Goal: Information Seeking & Learning: Learn about a topic

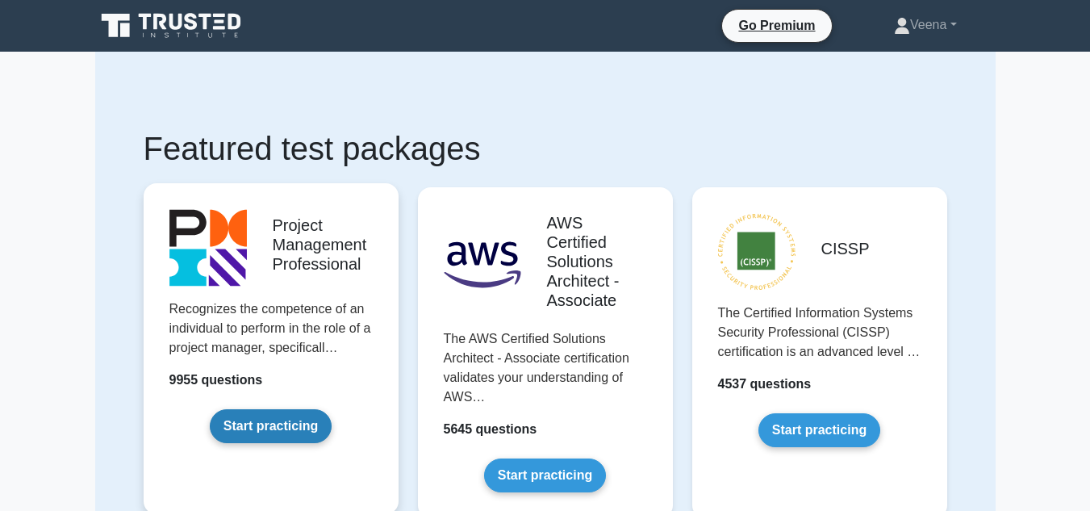
click at [256, 419] on link "Start practicing" at bounding box center [271, 426] width 122 height 34
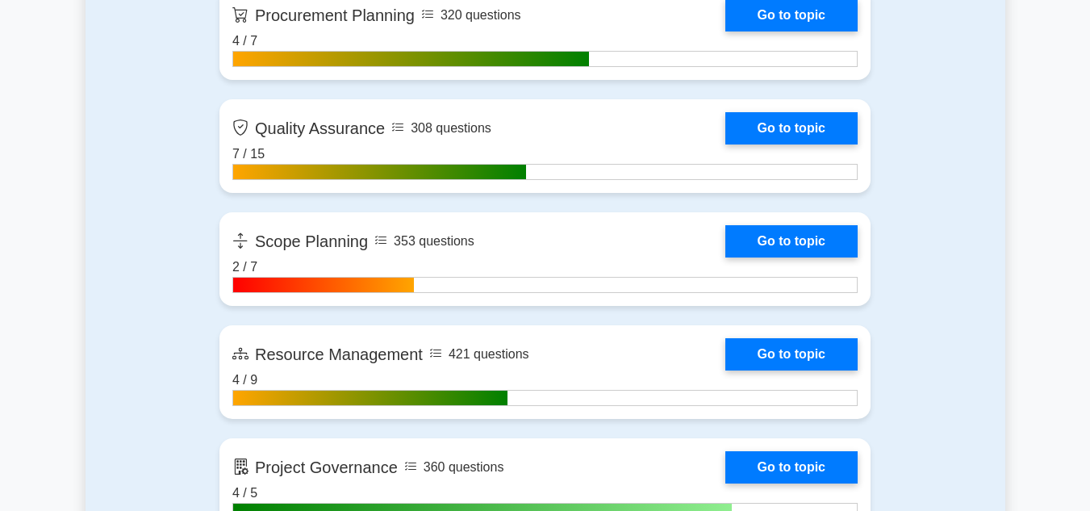
scroll to position [2664, 0]
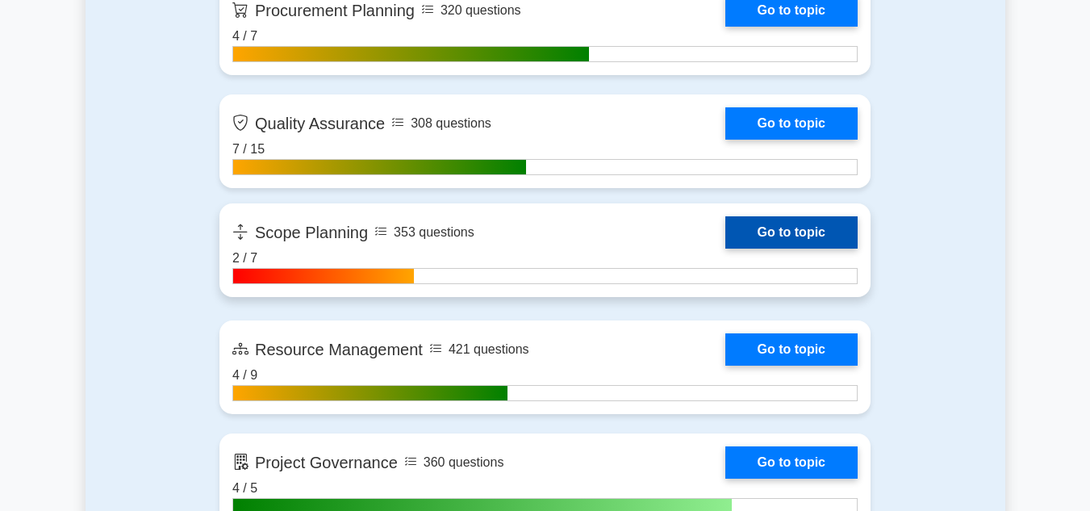
click at [789, 223] on link "Go to topic" at bounding box center [792, 232] width 132 height 32
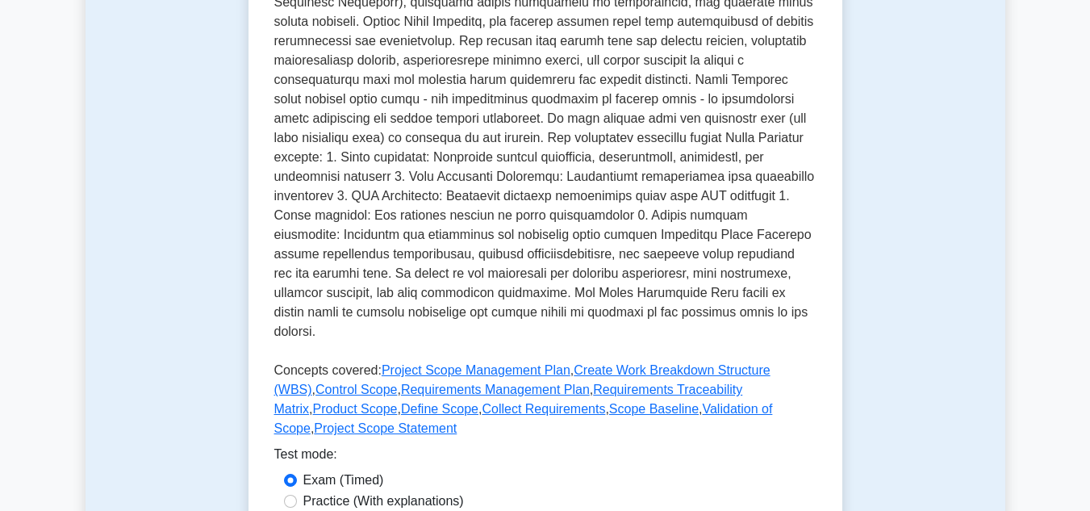
scroll to position [484, 0]
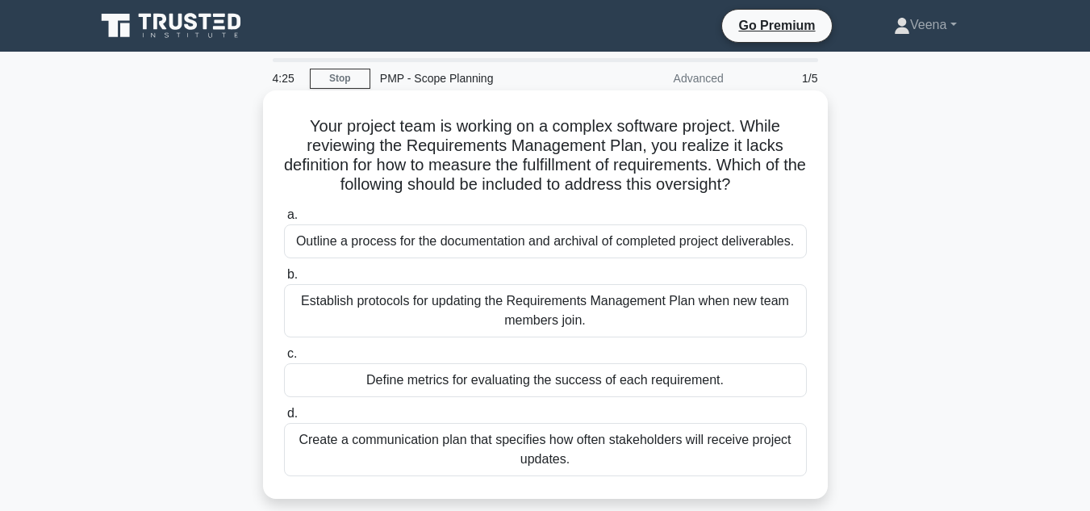
click at [408, 389] on div "Define metrics for evaluating the success of each requirement." at bounding box center [545, 380] width 523 height 34
click at [284, 359] on input "c. Define metrics for evaluating the success of each requirement." at bounding box center [284, 354] width 0 height 10
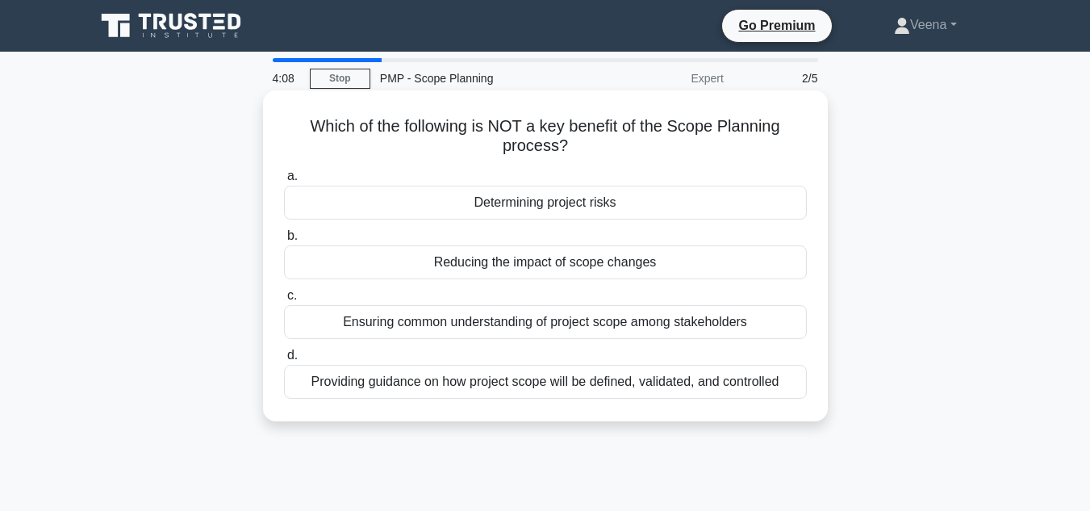
click at [512, 271] on div "Reducing the impact of scope changes" at bounding box center [545, 262] width 523 height 34
click at [284, 241] on input "b. Reducing the impact of scope changes" at bounding box center [284, 236] width 0 height 10
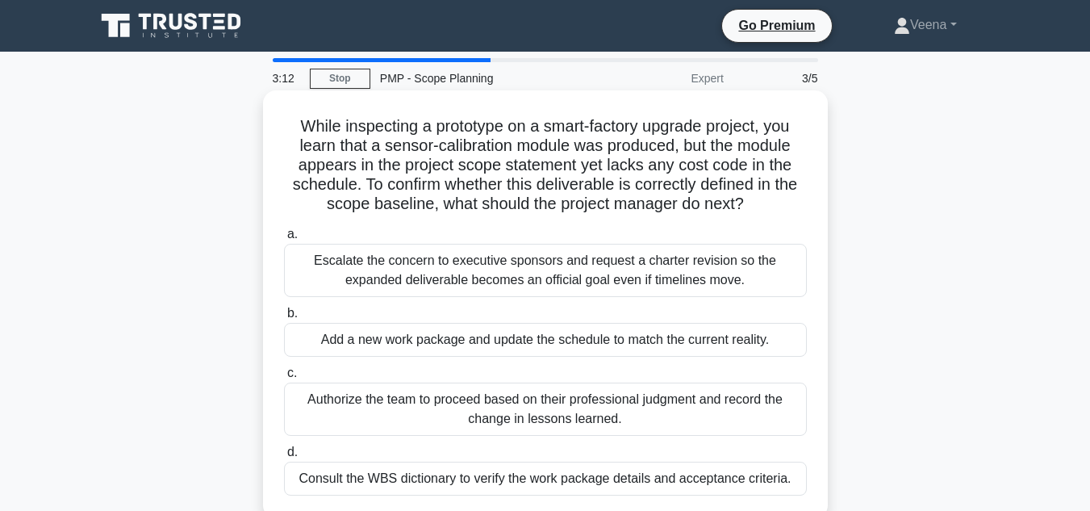
click at [613, 481] on div "Consult the WBS dictionary to verify the work package details and acceptance cr…" at bounding box center [545, 479] width 523 height 34
click at [284, 458] on input "d. Consult the WBS dictionary to verify the work package details and acceptance…" at bounding box center [284, 452] width 0 height 10
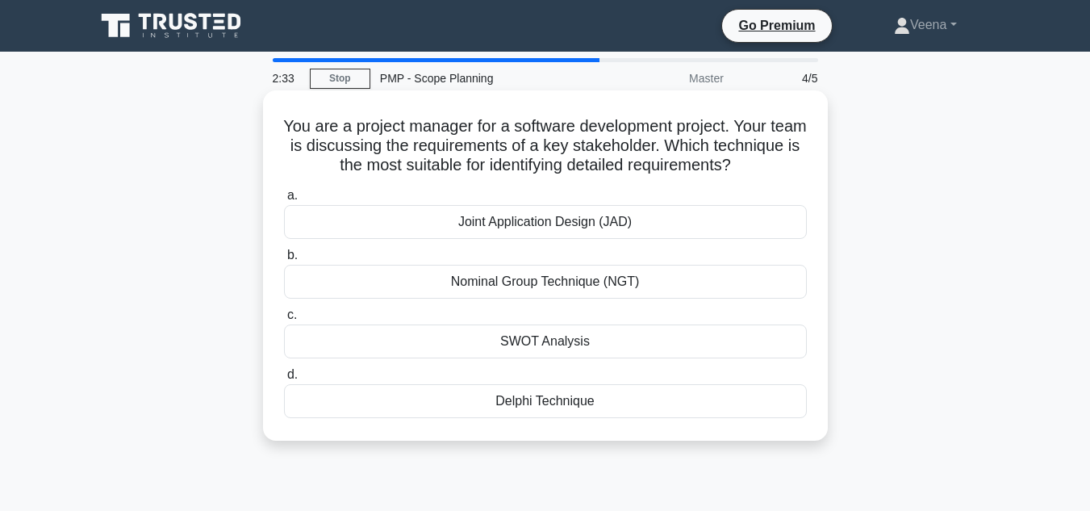
click at [655, 228] on div "Joint Application Design (JAD)" at bounding box center [545, 222] width 523 height 34
click at [284, 201] on input "a. Joint Application Design (JAD)" at bounding box center [284, 195] width 0 height 10
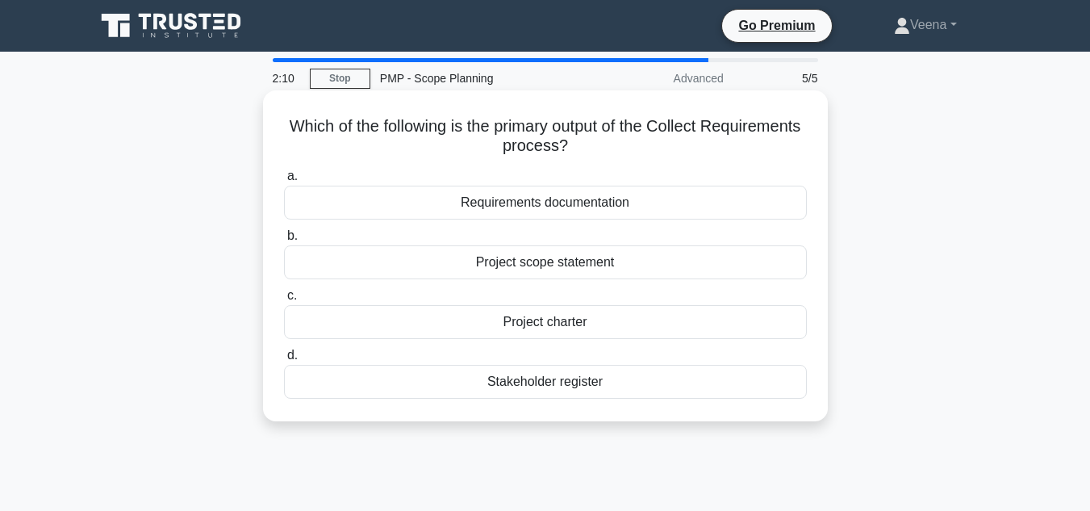
click at [551, 199] on div "Requirements documentation" at bounding box center [545, 203] width 523 height 34
click at [284, 182] on input "a. Requirements documentation" at bounding box center [284, 176] width 0 height 10
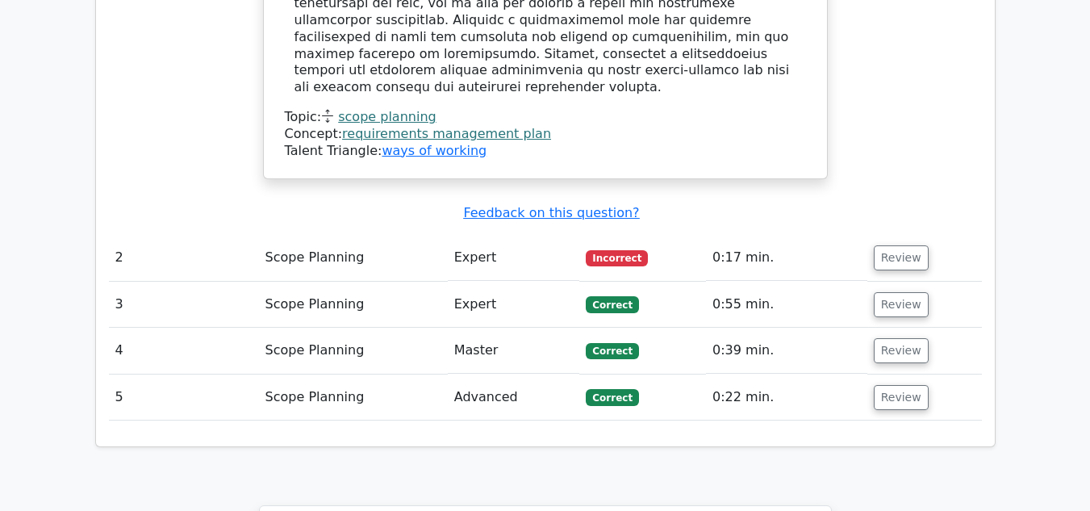
scroll to position [1937, 0]
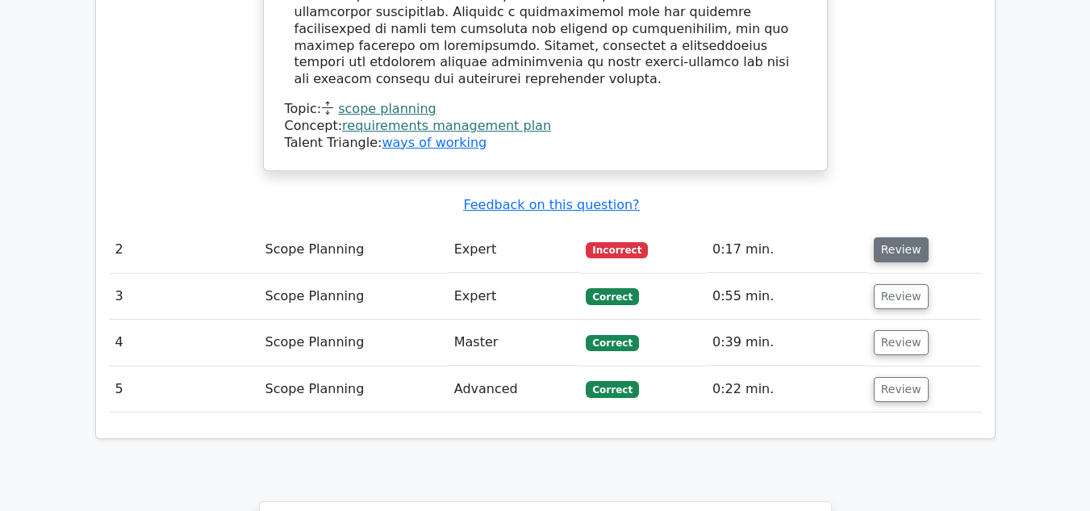
click at [882, 237] on button "Review" at bounding box center [901, 249] width 55 height 25
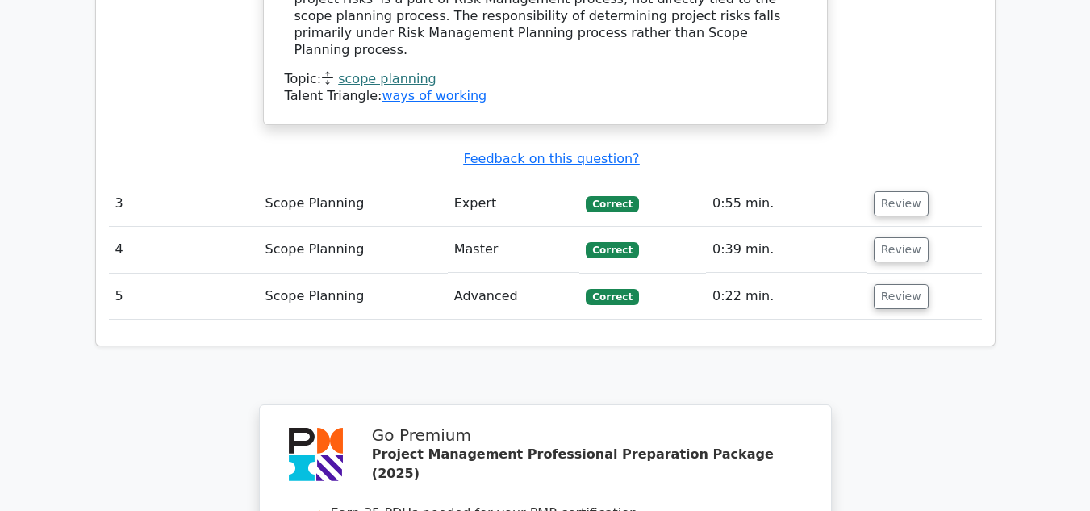
scroll to position [2906, 0]
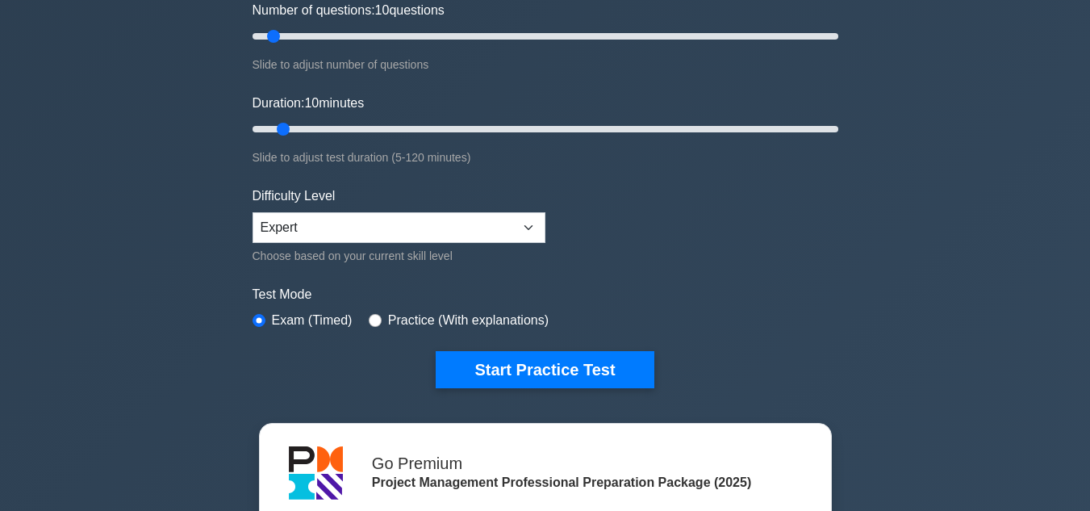
scroll to position [242, 0]
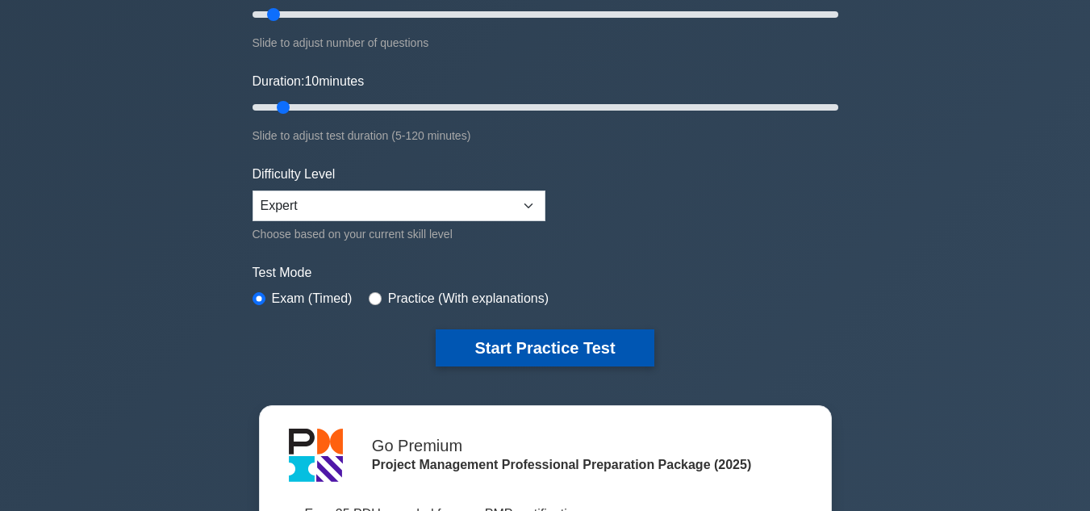
click at [540, 349] on button "Start Practice Test" at bounding box center [545, 347] width 218 height 37
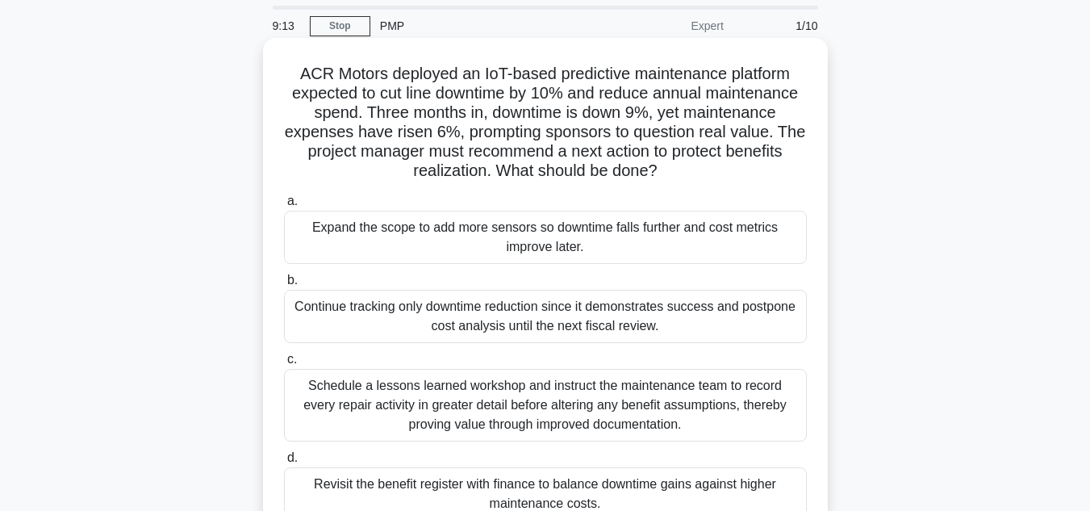
scroll to position [81, 0]
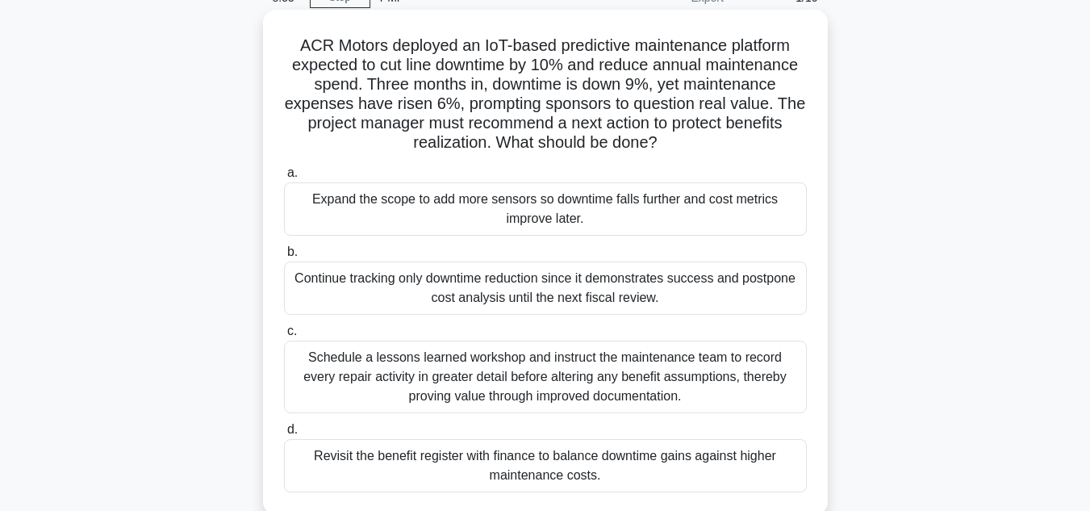
click at [569, 476] on div "Revisit the benefit register with finance to balance downtime gains against hig…" at bounding box center [545, 465] width 523 height 53
click at [284, 435] on input "d. Revisit the benefit register with finance to balance downtime gains against …" at bounding box center [284, 430] width 0 height 10
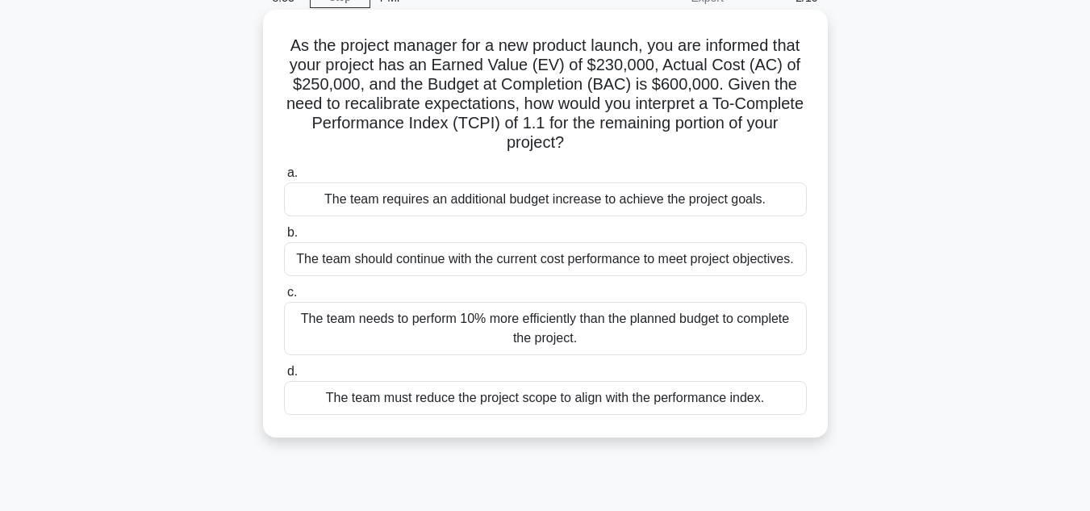
scroll to position [0, 0]
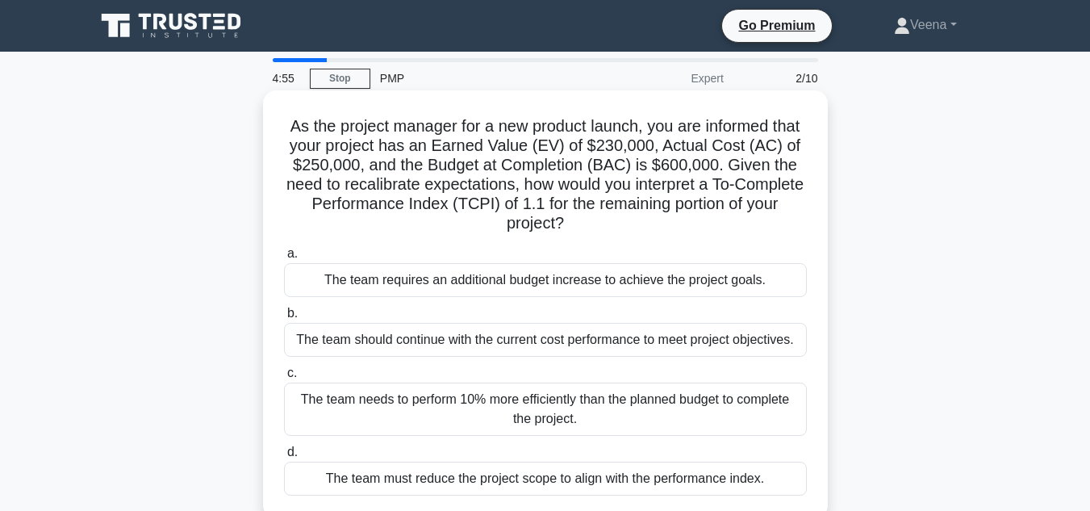
click at [571, 348] on div "The team should continue with the current cost performance to meet project obje…" at bounding box center [545, 340] width 523 height 34
click at [284, 319] on input "b. The team should continue with the current cost performance to meet project o…" at bounding box center [284, 313] width 0 height 10
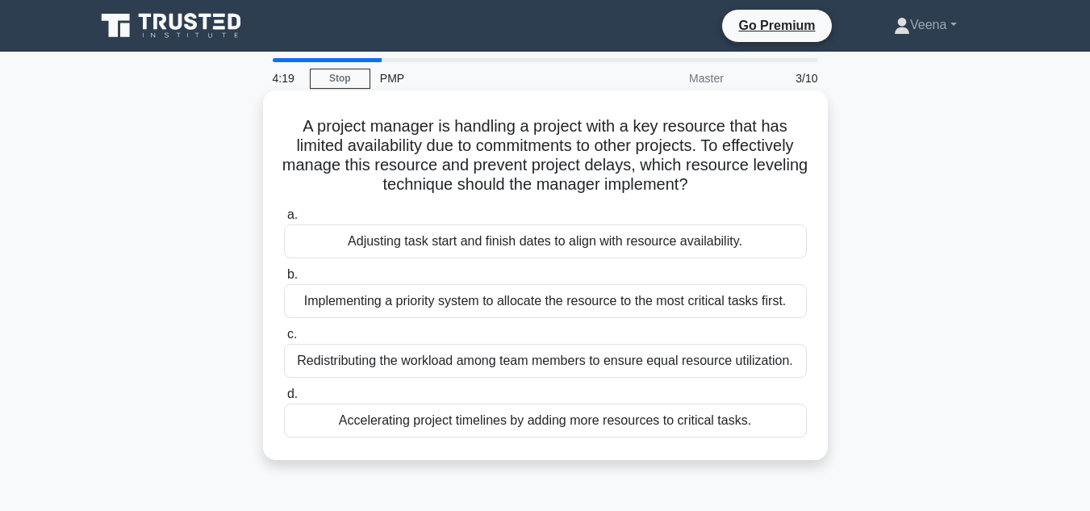
click at [683, 366] on div "Redistributing the workload among team members to ensure equal resource utiliza…" at bounding box center [545, 361] width 523 height 34
click at [284, 340] on input "c. Redistributing the workload among team members to ensure equal resource util…" at bounding box center [284, 334] width 0 height 10
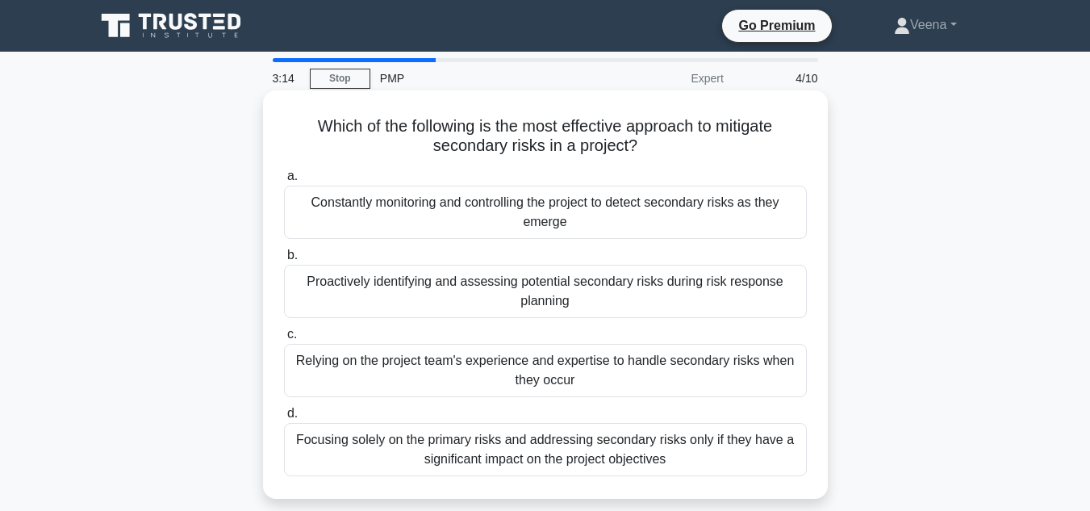
click at [609, 297] on div "Proactively identifying and assessing potential secondary risks during risk res…" at bounding box center [545, 291] width 523 height 53
click at [284, 261] on input "b. Proactively identifying and assessing potential secondary risks during risk …" at bounding box center [284, 255] width 0 height 10
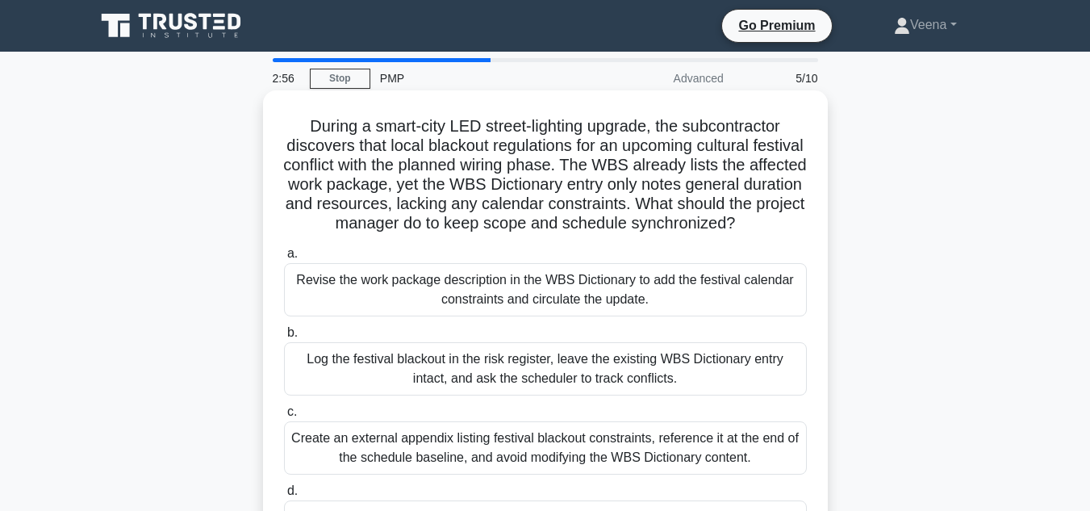
scroll to position [81, 0]
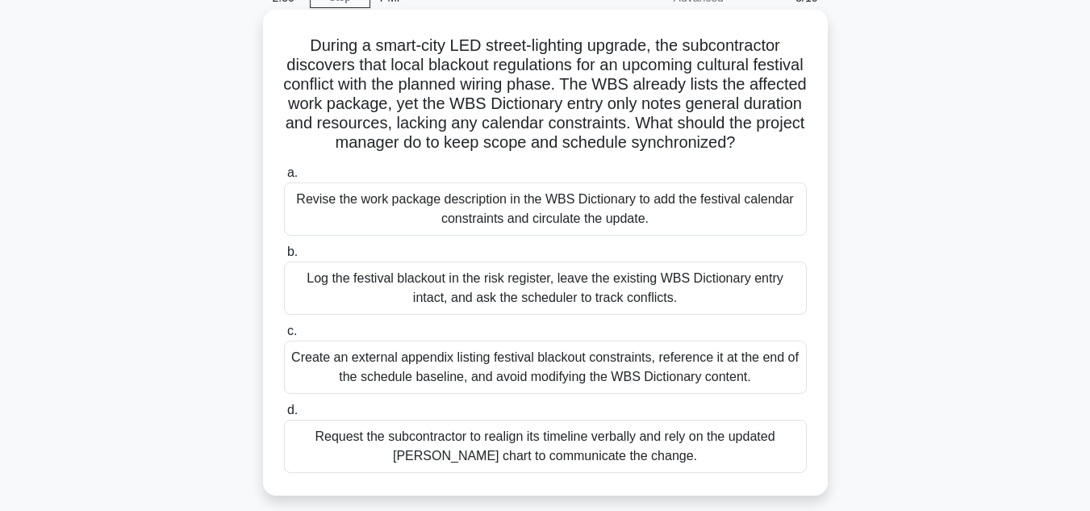
click at [542, 236] on div "Revise the work package description in the WBS Dictionary to add the festival c…" at bounding box center [545, 208] width 523 height 53
click at [284, 178] on input "a. Revise the work package description in the WBS Dictionary to add the festiva…" at bounding box center [284, 173] width 0 height 10
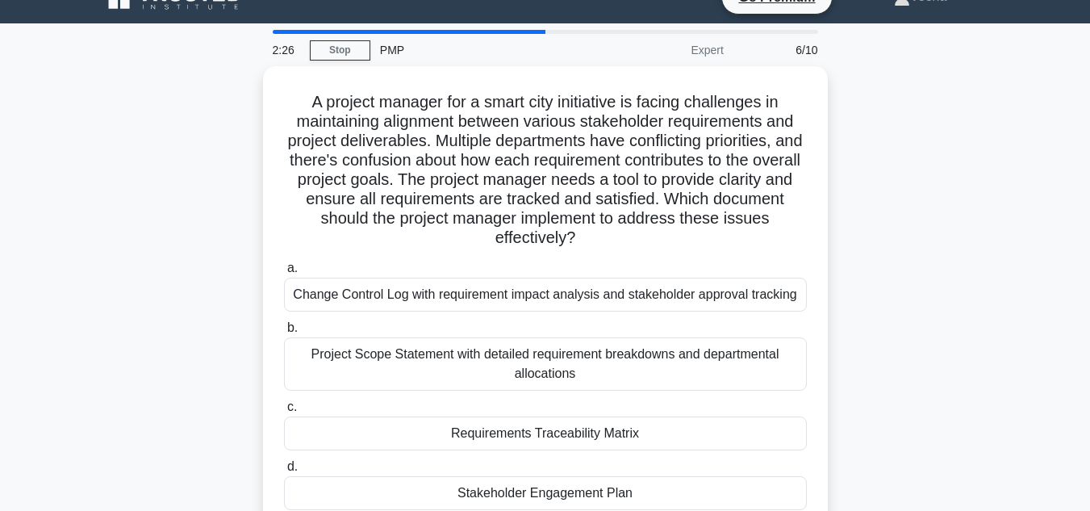
scroll to position [0, 0]
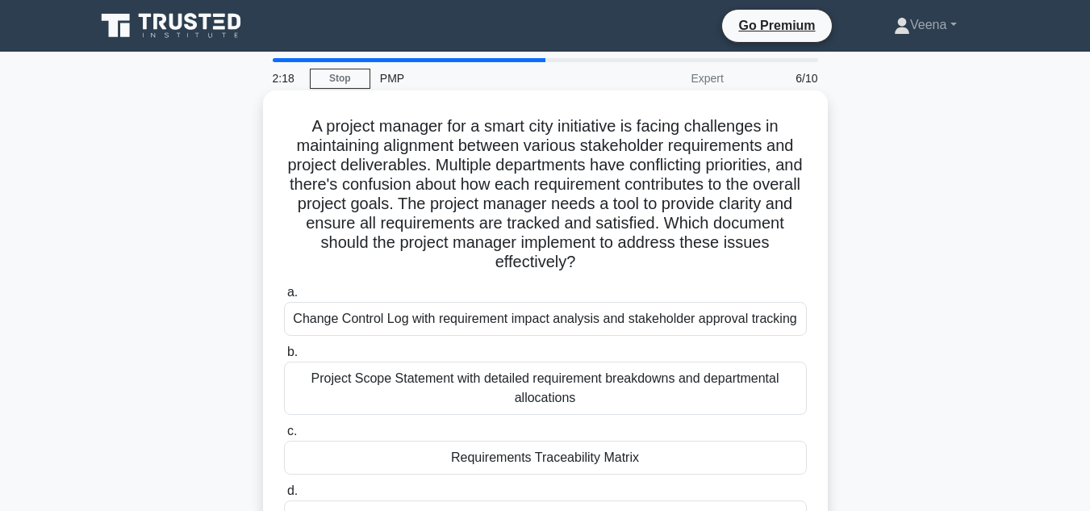
click at [575, 456] on div "Requirements Traceability Matrix" at bounding box center [545, 458] width 523 height 34
click at [284, 437] on input "c. Requirements Traceability Matrix" at bounding box center [284, 431] width 0 height 10
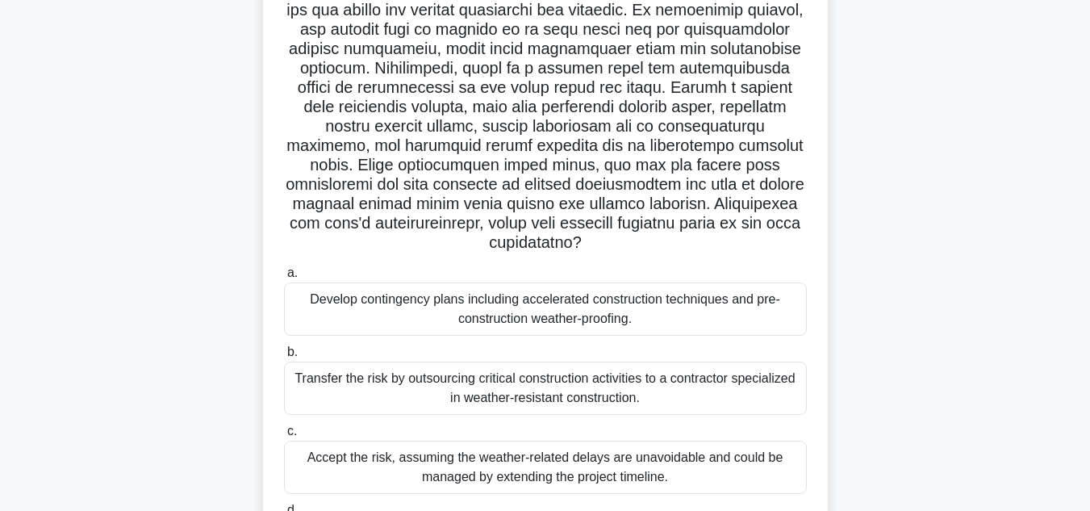
scroll to position [242, 0]
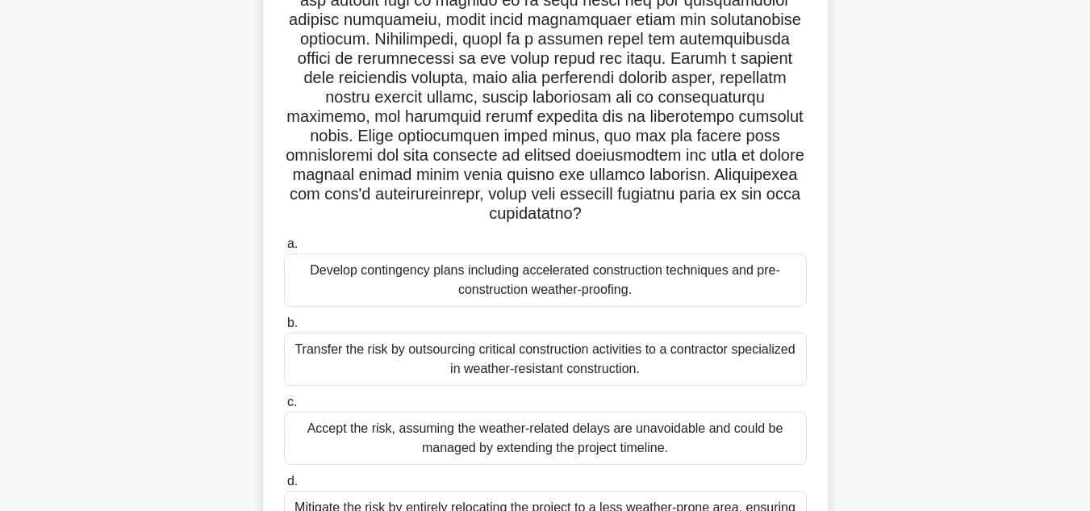
click at [499, 412] on div "Accept the risk, assuming the weather-related delays are unavoidable and could …" at bounding box center [545, 438] width 523 height 53
click at [284, 408] on input "c. Accept the risk, assuming the weather-related delays are unavoidable and cou…" at bounding box center [284, 402] width 0 height 10
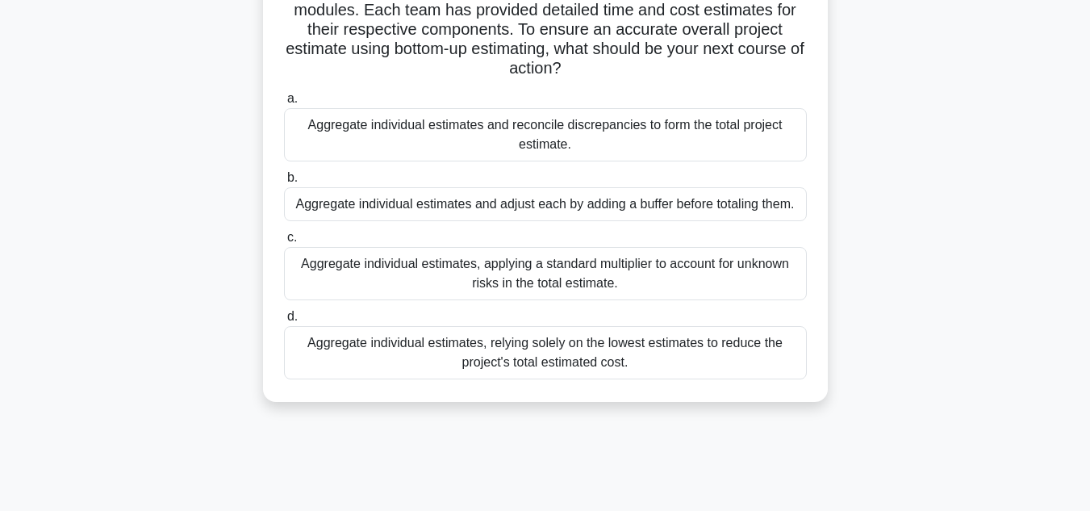
scroll to position [0, 0]
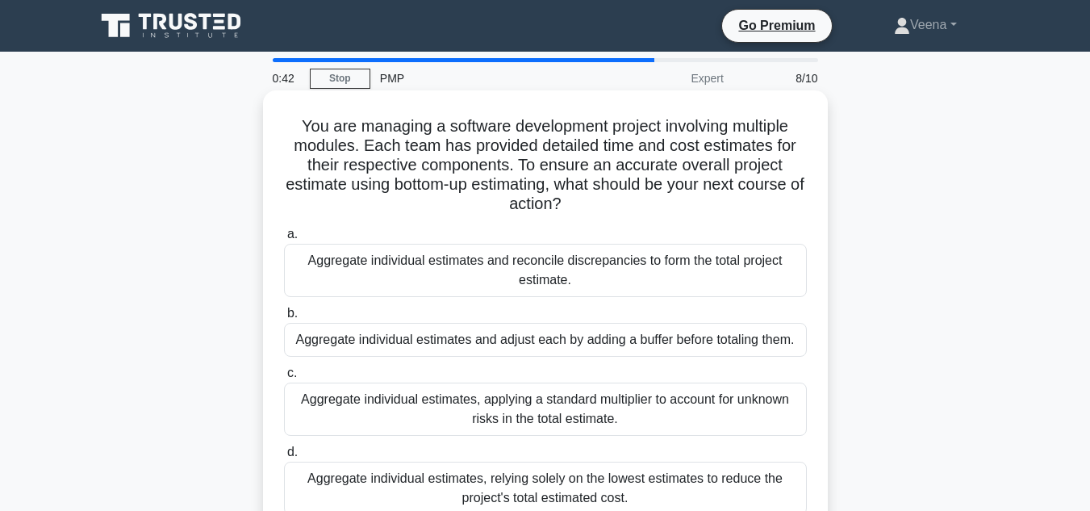
click at [609, 281] on div "Aggregate individual estimates and reconcile discrepancies to form the total pr…" at bounding box center [545, 270] width 523 height 53
click at [284, 240] on input "a. Aggregate individual estimates and reconcile discrepancies to form the total…" at bounding box center [284, 234] width 0 height 10
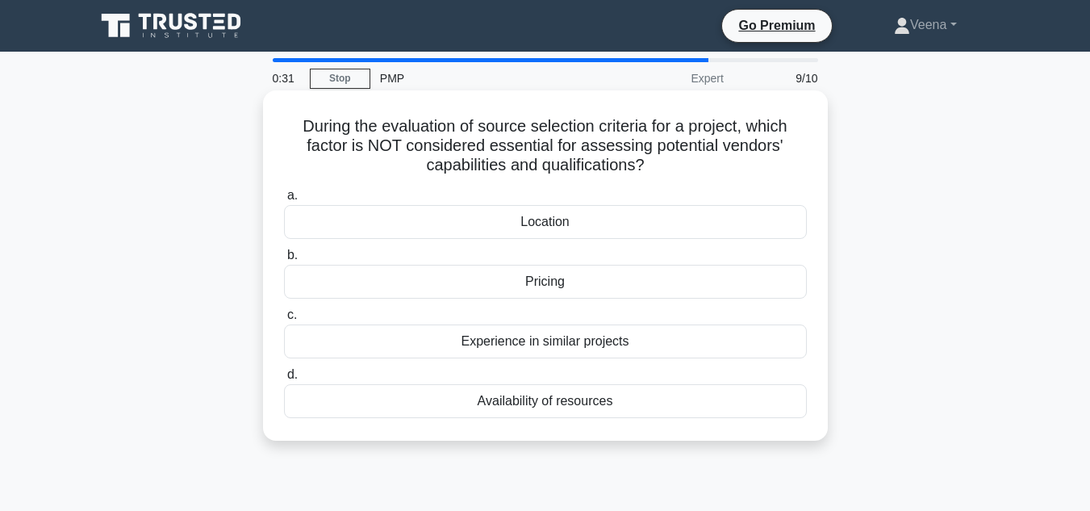
click at [638, 232] on div "Location" at bounding box center [545, 222] width 523 height 34
click at [284, 201] on input "a. Location" at bounding box center [284, 195] width 0 height 10
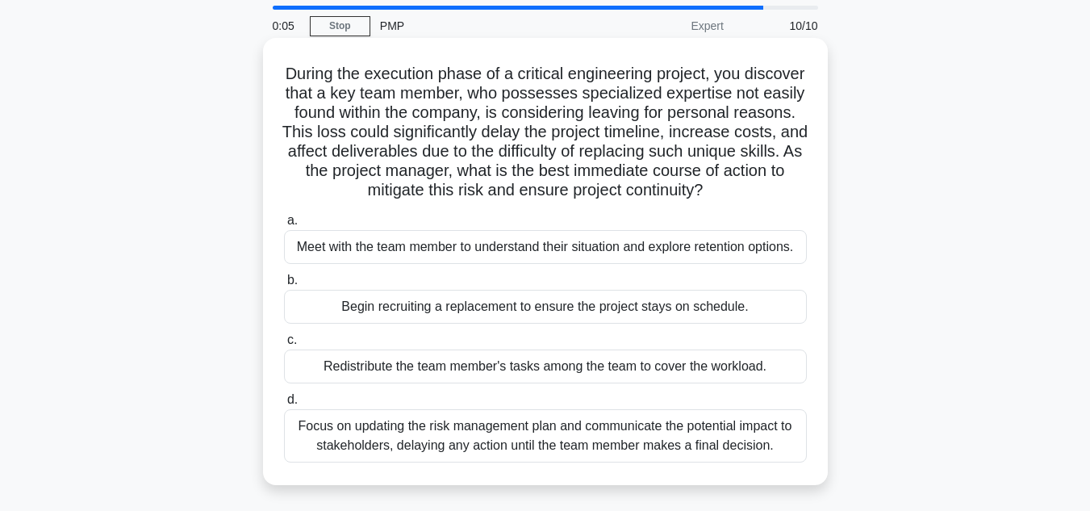
scroll to position [81, 0]
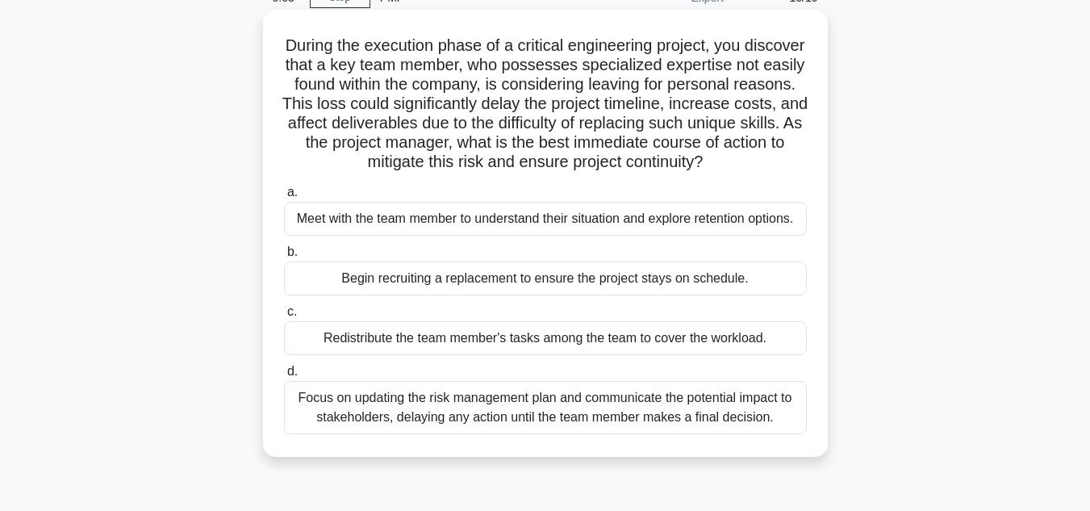
click at [567, 420] on div "Focus on updating the risk management plan and communicate the potential impact…" at bounding box center [545, 407] width 523 height 53
click at [284, 377] on input "d. Focus on updating the risk management plan and communicate the potential imp…" at bounding box center [284, 371] width 0 height 10
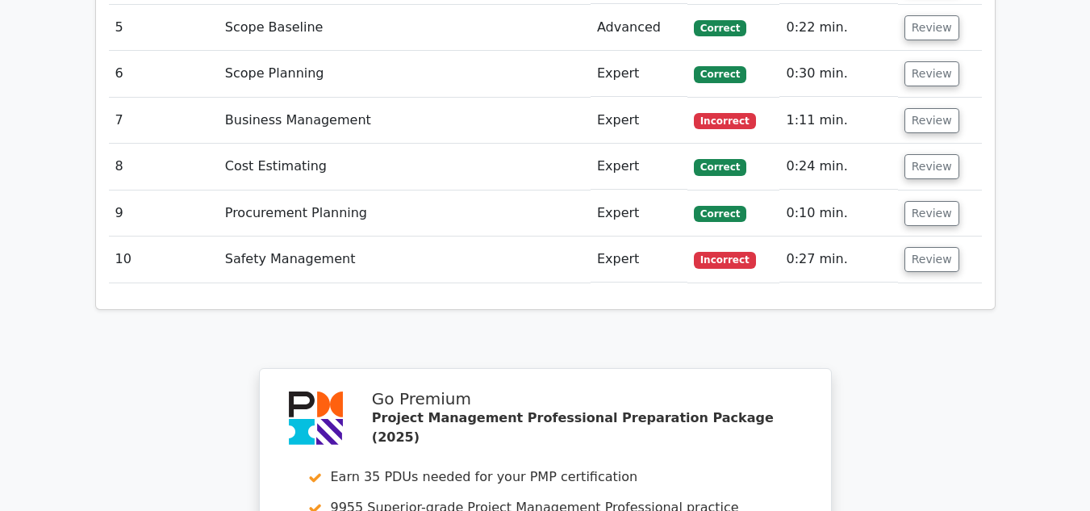
scroll to position [2421, 0]
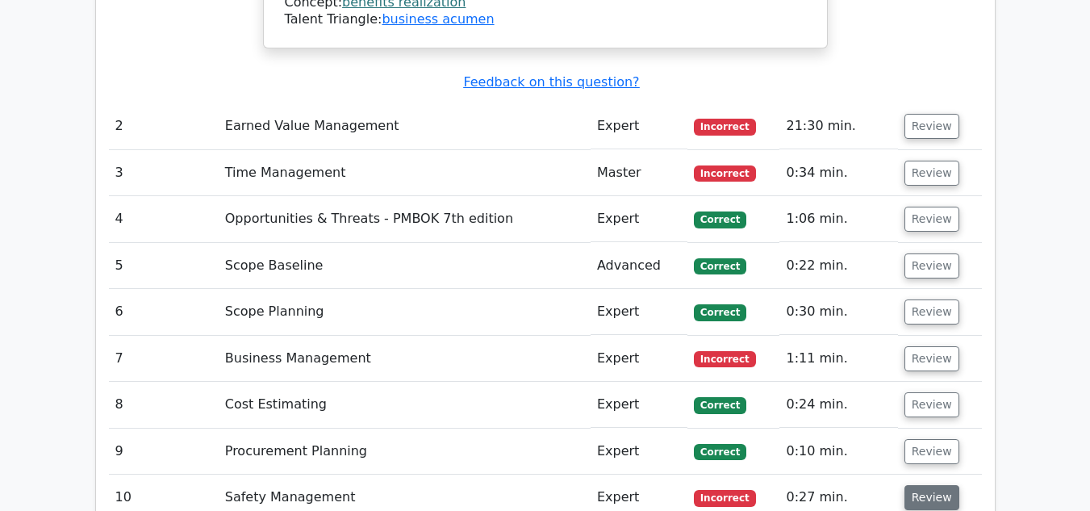
drag, startPoint x: 934, startPoint y: 387, endPoint x: 905, endPoint y: 382, distance: 29.5
click at [934, 485] on button "Review" at bounding box center [932, 497] width 55 height 25
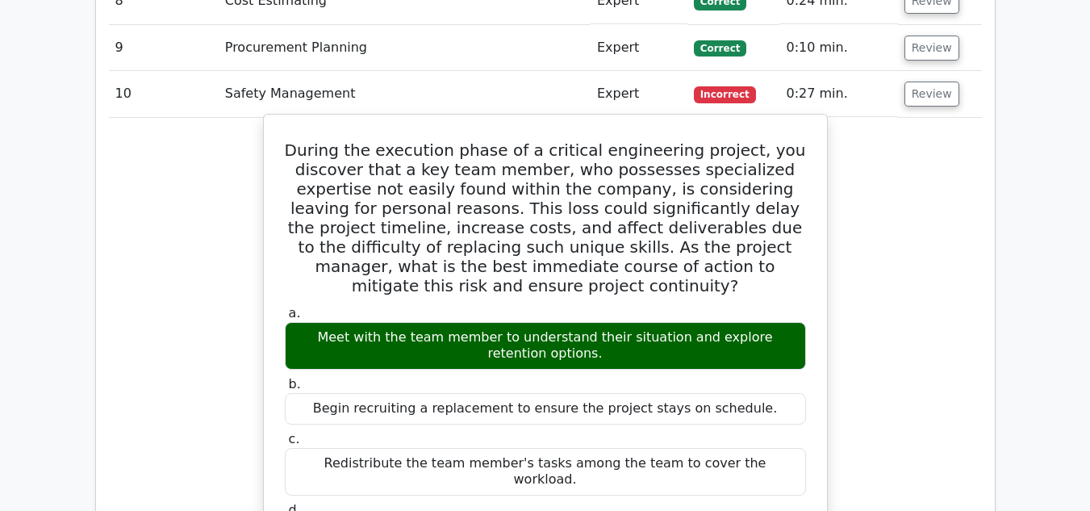
scroll to position [2583, 0]
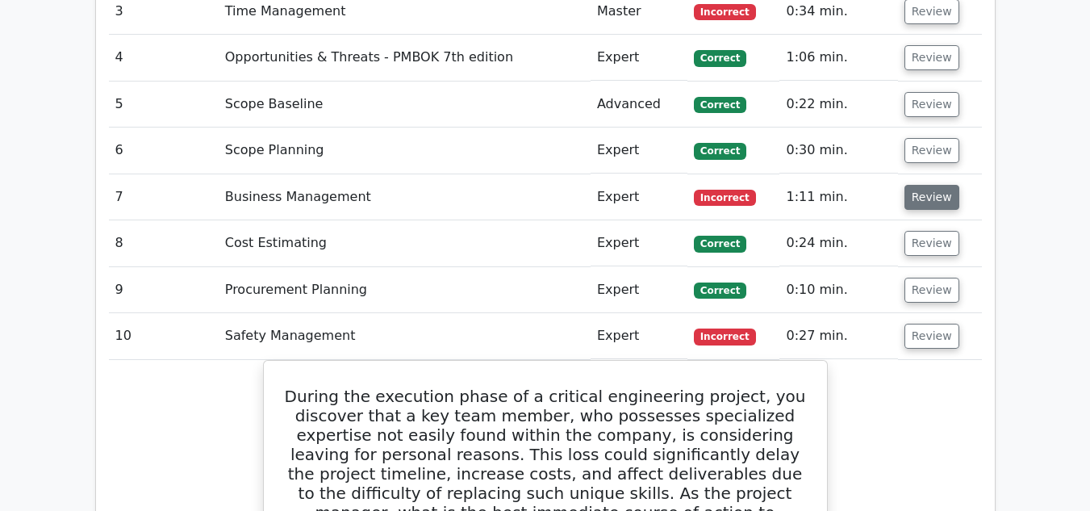
click at [935, 185] on button "Review" at bounding box center [932, 197] width 55 height 25
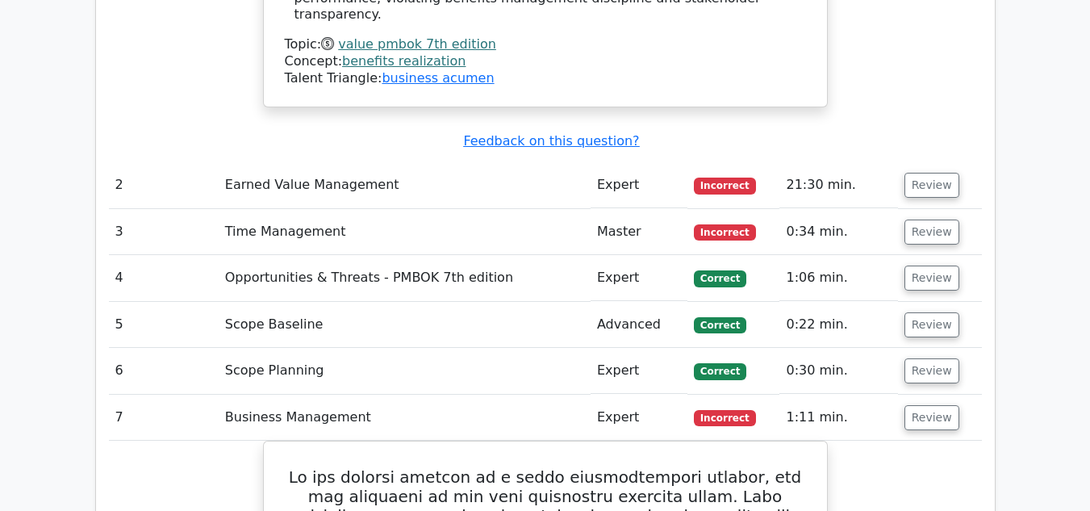
scroll to position [2260, 0]
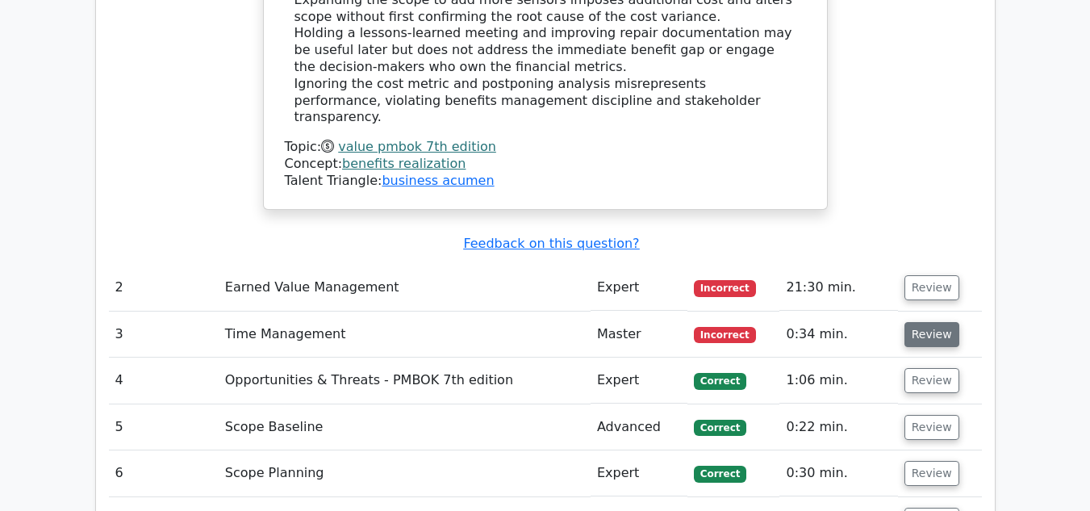
click at [928, 322] on button "Review" at bounding box center [932, 334] width 55 height 25
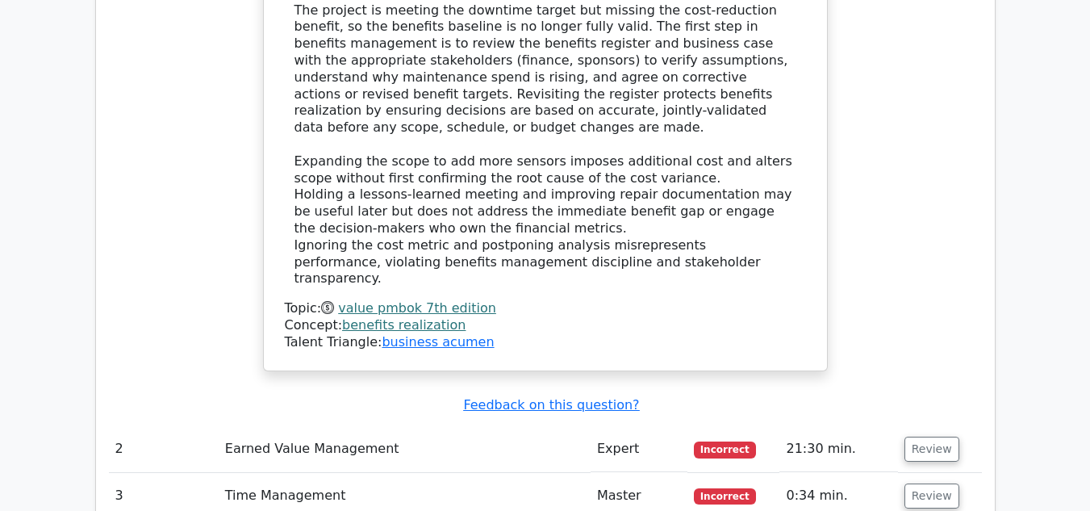
scroll to position [2179, 0]
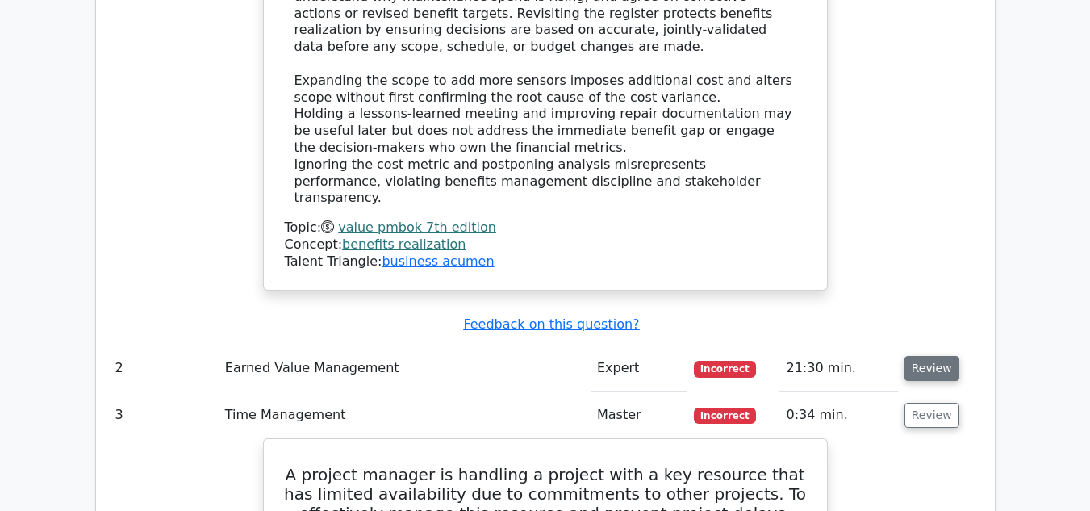
click at [927, 356] on button "Review" at bounding box center [932, 368] width 55 height 25
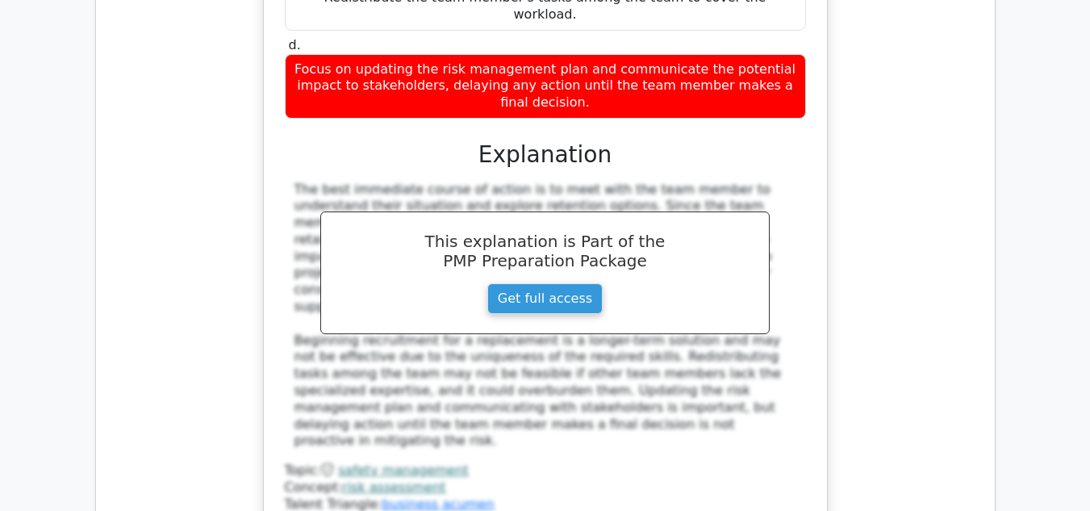
scroll to position [6619, 0]
